Goal: Transaction & Acquisition: Purchase product/service

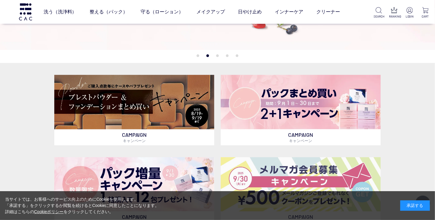
scroll to position [119, 0]
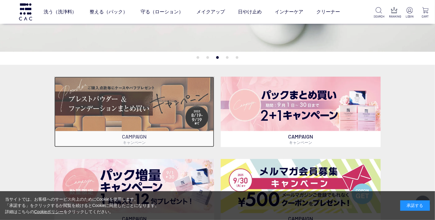
click at [143, 104] on img at bounding box center [134, 104] width 160 height 54
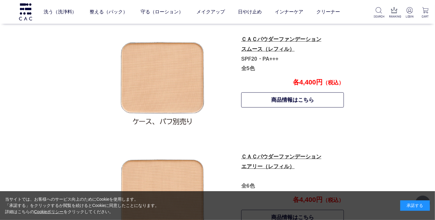
scroll to position [314, 0]
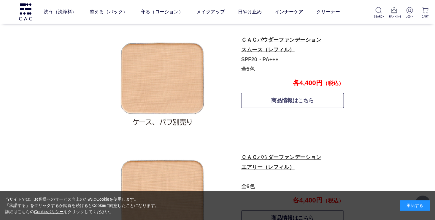
click at [291, 102] on link "商品情報はこちら" at bounding box center [292, 100] width 103 height 15
click at [273, 160] on p "ＣＡＣパウダーファンデーション エアリー（レフィル） 全6色" at bounding box center [292, 171] width 102 height 39
click at [268, 166] on link "ＣＡＣパウダーファンデーション エアリー（レフィル）" at bounding box center [281, 162] width 80 height 16
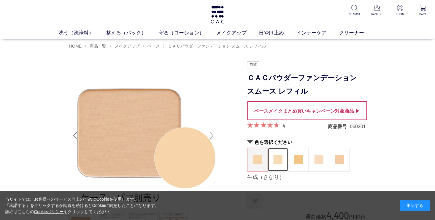
click at [279, 159] on img at bounding box center [278, 159] width 9 height 9
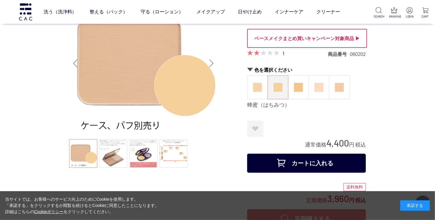
scroll to position [30, 0]
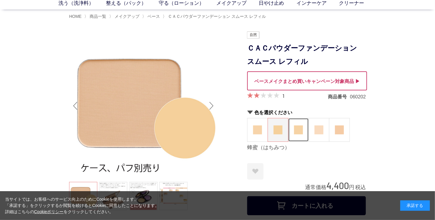
click at [299, 131] on img at bounding box center [298, 129] width 9 height 9
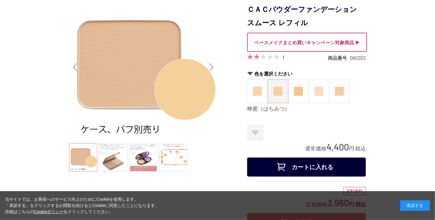
scroll to position [0, 0]
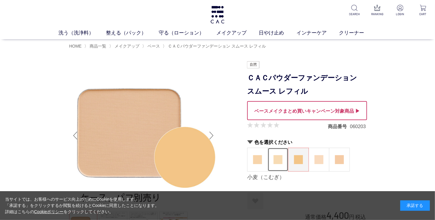
click at [275, 158] on img at bounding box center [278, 159] width 9 height 9
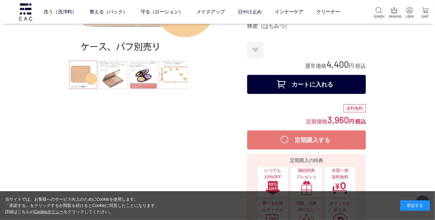
scroll to position [119, 0]
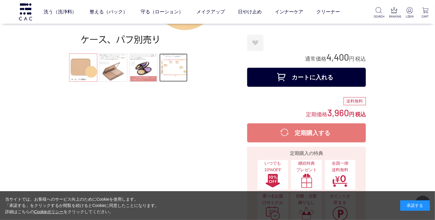
click at [167, 67] on link at bounding box center [173, 67] width 28 height 28
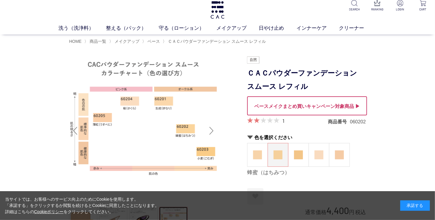
scroll to position [0, 0]
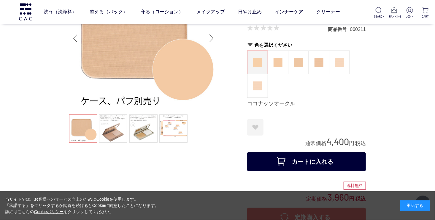
scroll to position [89, 0]
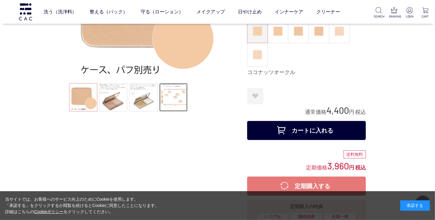
click at [170, 97] on link at bounding box center [173, 97] width 28 height 28
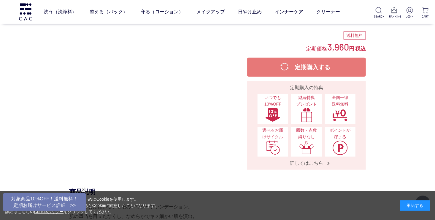
scroll to position [356, 0]
